Goal: Transaction & Acquisition: Obtain resource

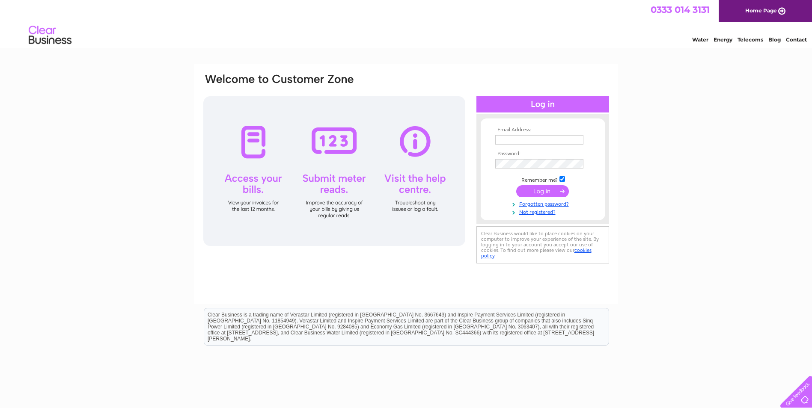
type input "[PERSON_NAME][EMAIL_ADDRESS][DOMAIN_NAME]"
click at [547, 194] on input "submit" at bounding box center [542, 191] width 53 height 12
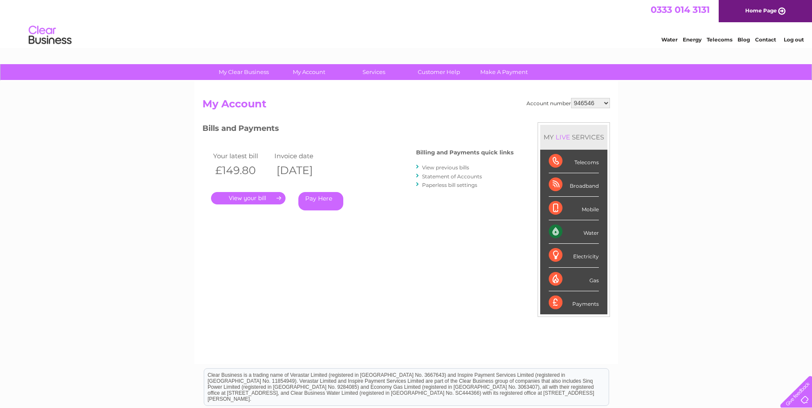
click at [603, 104] on select "946546 953135 1082269 30287281" at bounding box center [590, 103] width 39 height 10
select select "30287281"
click at [571, 98] on select "946546 953135 1082269 30287281" at bounding box center [590, 103] width 39 height 10
click at [253, 196] on link "." at bounding box center [248, 198] width 74 height 12
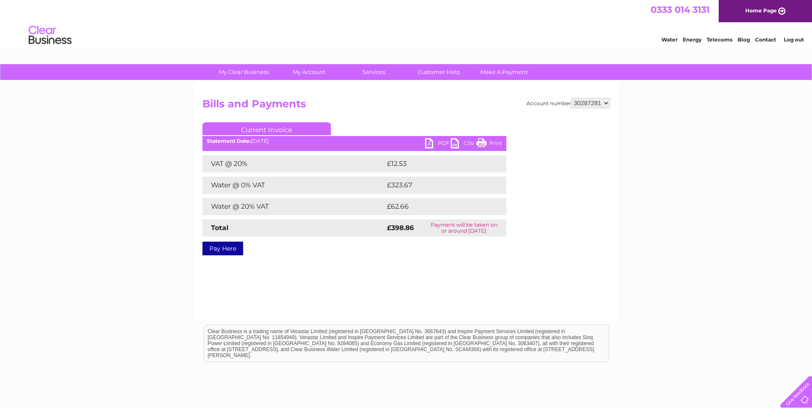
click at [437, 143] on link "PDF" at bounding box center [438, 144] width 26 height 12
